Goal: Information Seeking & Learning: Find specific fact

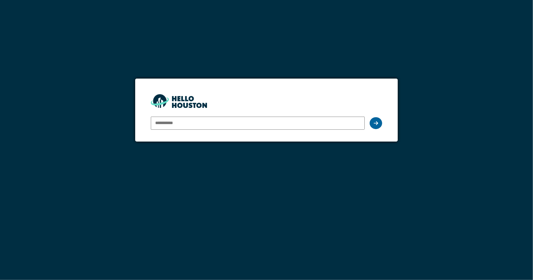
type input "**********"
click at [377, 126] on div at bounding box center [376, 123] width 12 height 12
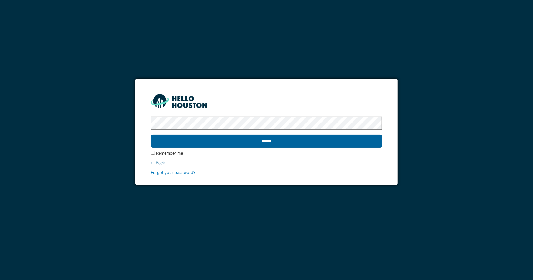
click at [351, 146] on input "******" at bounding box center [266, 141] width 231 height 13
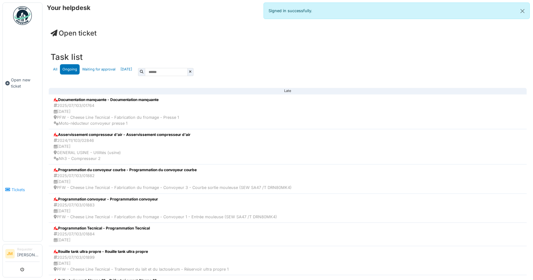
click at [20, 187] on span "Tickets" at bounding box center [26, 190] width 28 height 6
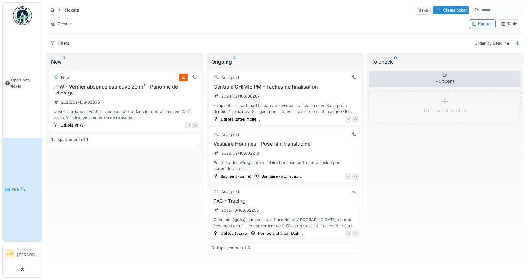
click at [260, 214] on div "PAC - Tracing 2025/10/103/02235 Chers collègues, je ne vois pas trace dans Hous…" at bounding box center [285, 213] width 147 height 31
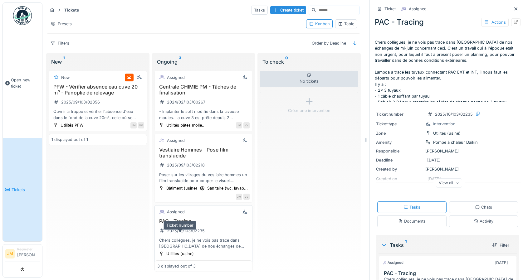
click at [176, 234] on div "2025/10/103/02235" at bounding box center [186, 231] width 38 height 6
click at [511, 22] on div at bounding box center [515, 22] width 9 height 8
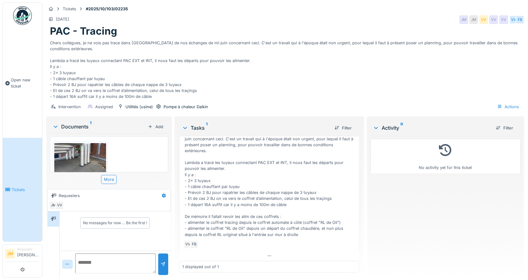
scroll to position [30, 0]
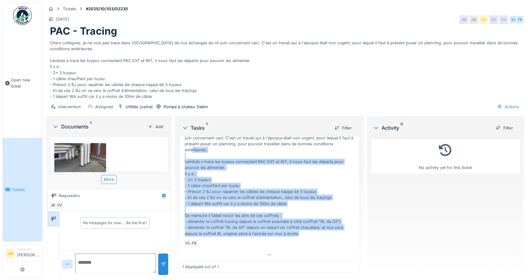
drag, startPoint x: 184, startPoint y: 156, endPoint x: 297, endPoint y: 231, distance: 136.5
click at [297, 231] on div "Assigned 8/26/2025 PAC - Tracing Chers collègues, je ne vois pas trace dans Hou…" at bounding box center [269, 184] width 180 height 151
copy div "Lambda a tracé les tuyaux connectant PAC EXT et INT, il nous faut les départs p…"
click at [81, 148] on img at bounding box center [80, 157] width 52 height 29
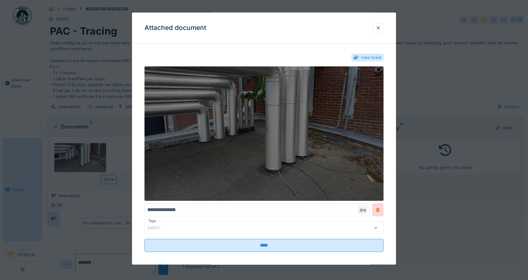
click at [347, 133] on img at bounding box center [264, 134] width 239 height 135
